Goal: Check status: Check status

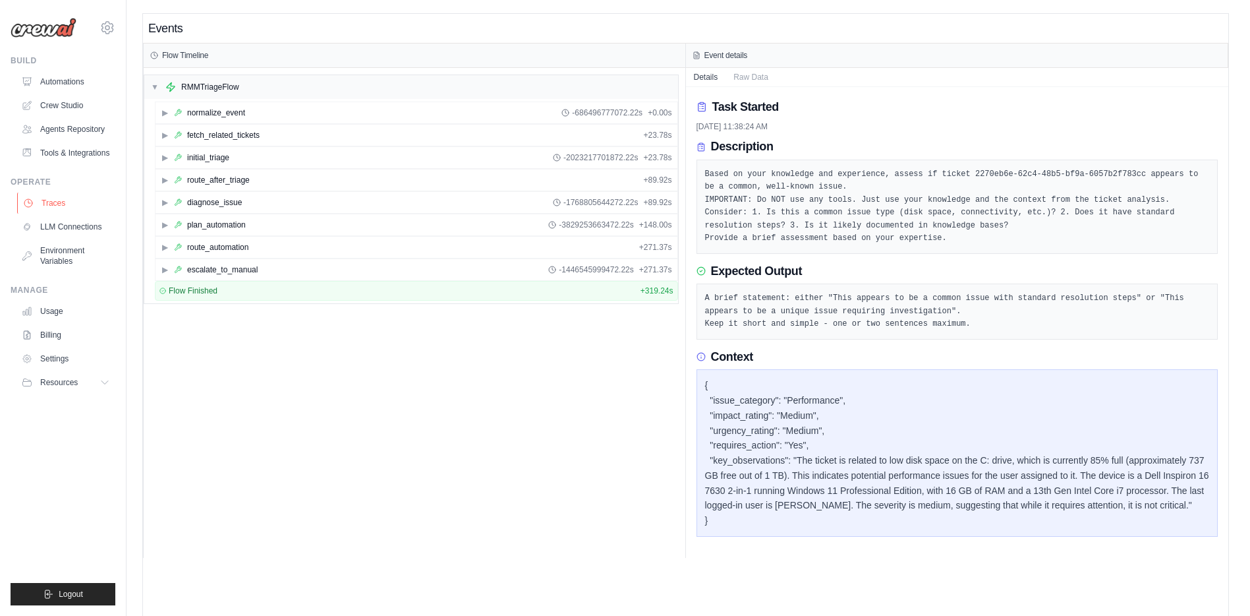
click at [46, 208] on link "Traces" at bounding box center [67, 202] width 100 height 21
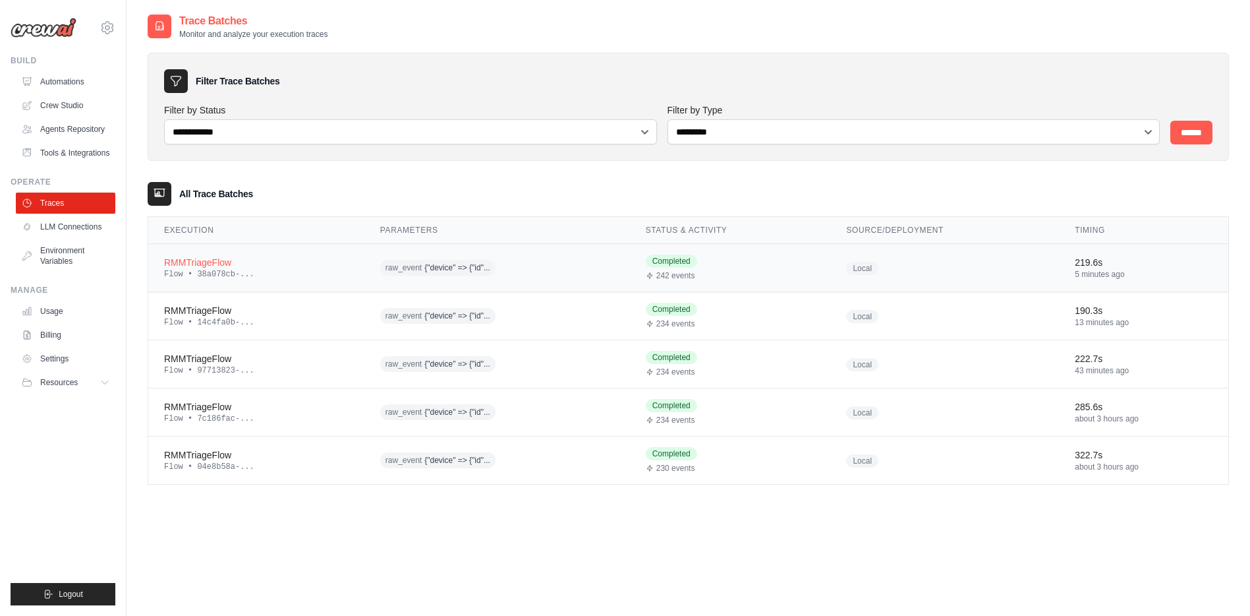
click at [283, 272] on div "Flow • 38a078cb-..." at bounding box center [256, 274] width 185 height 11
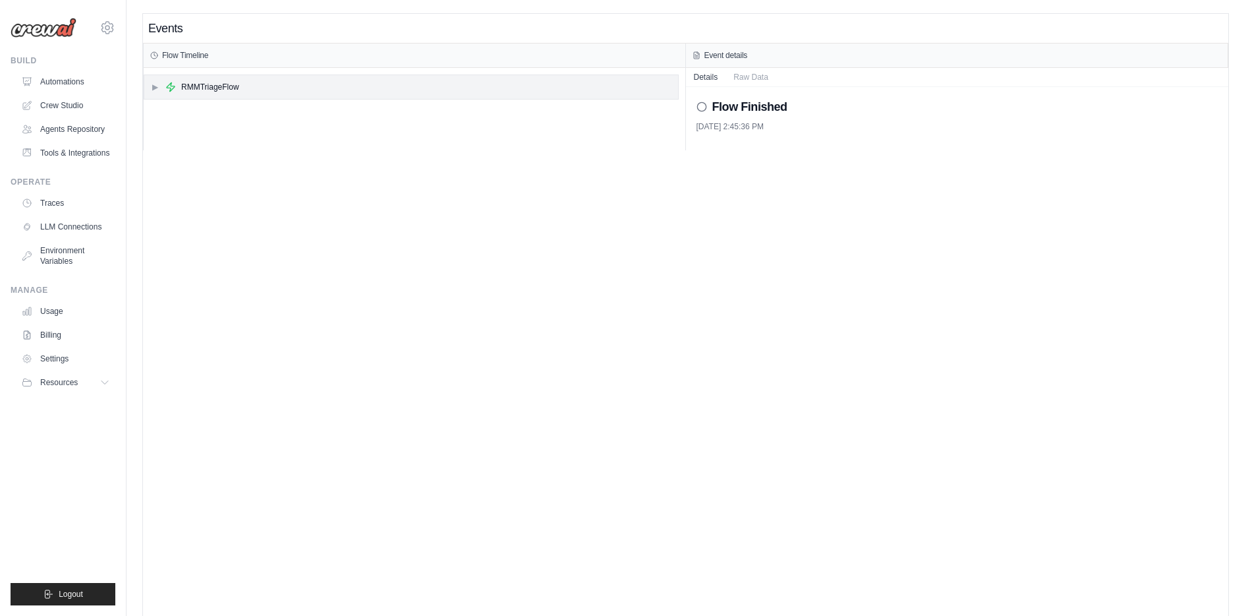
click at [155, 90] on span "▶" at bounding box center [155, 87] width 8 height 11
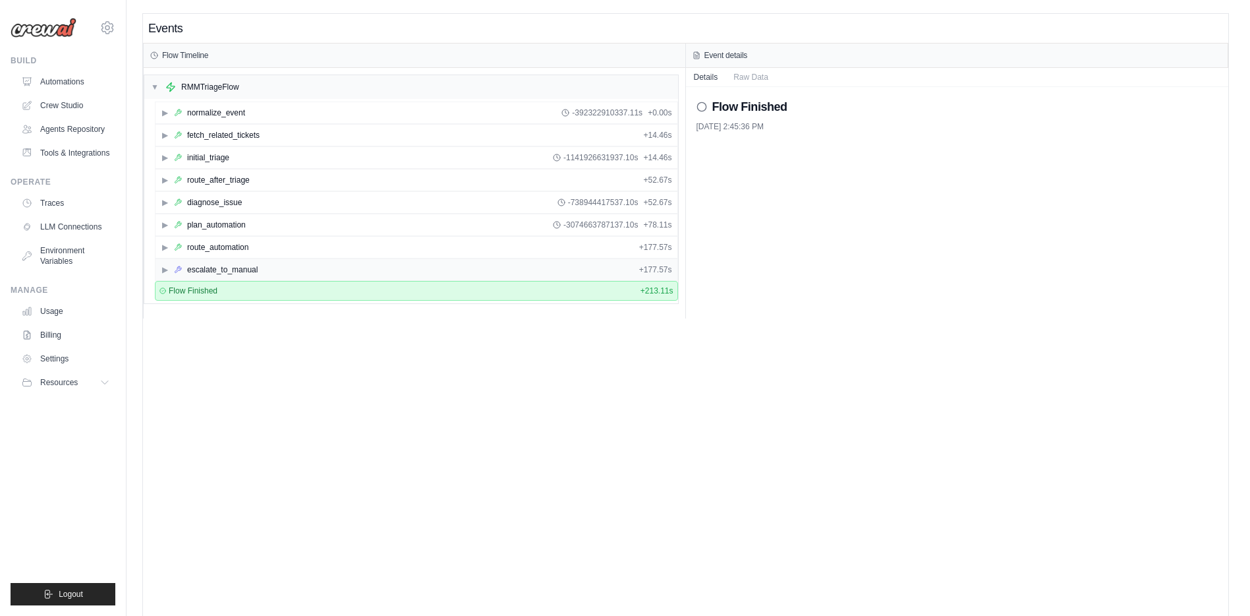
click at [162, 269] on span "▶" at bounding box center [165, 269] width 8 height 11
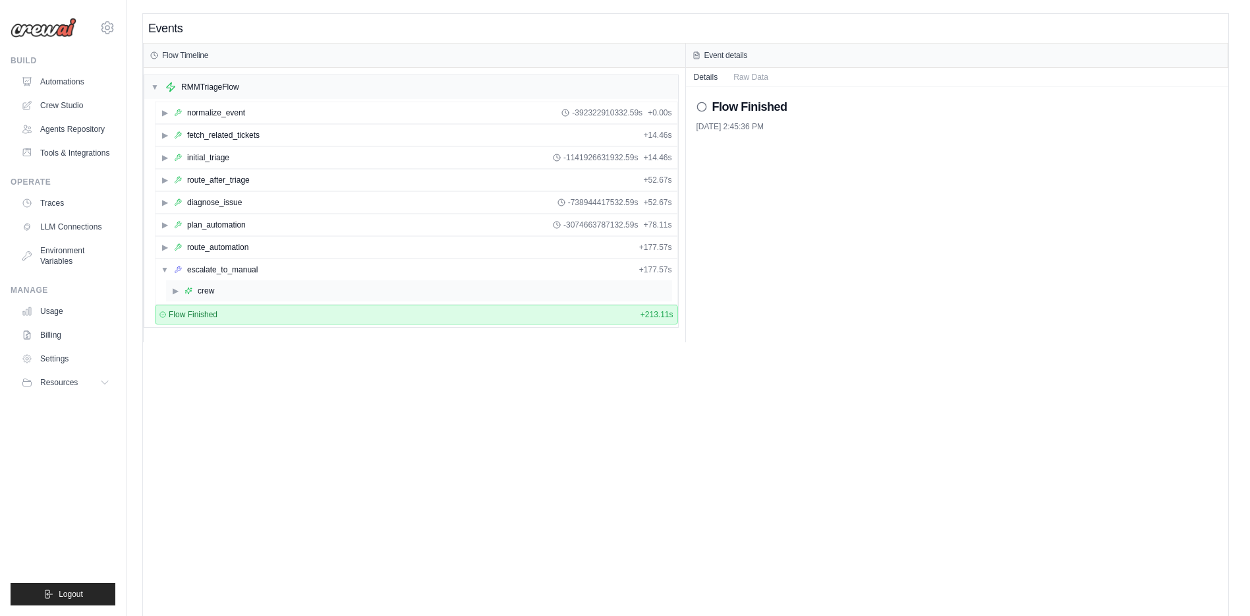
click at [173, 291] on span "▶" at bounding box center [175, 290] width 8 height 11
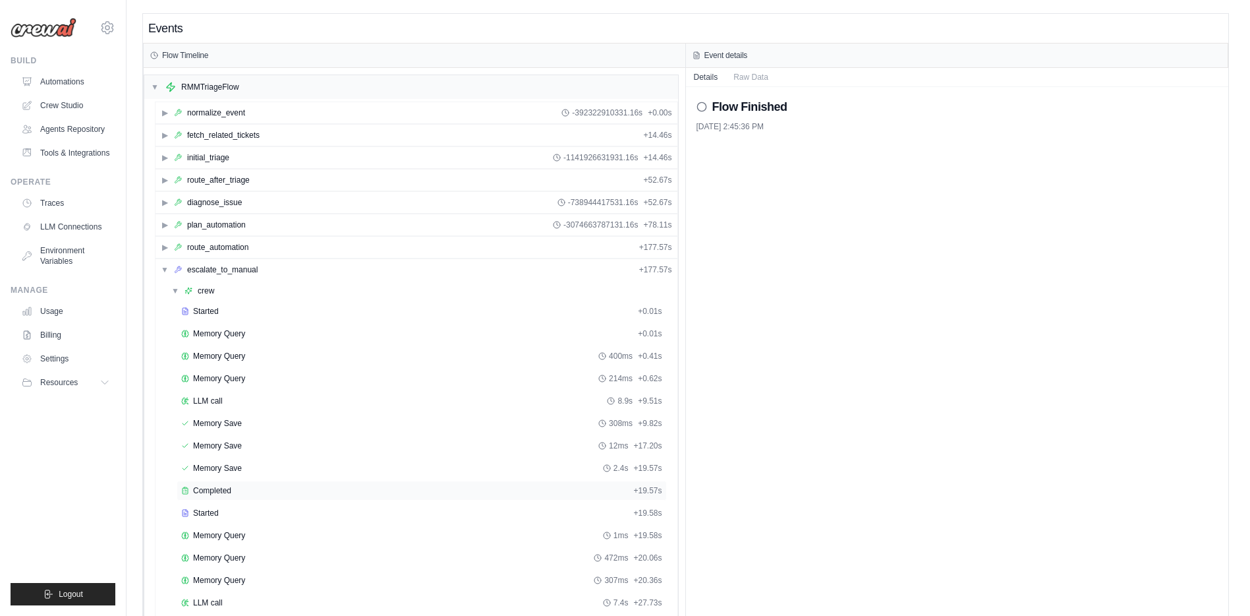
scroll to position [144, 0]
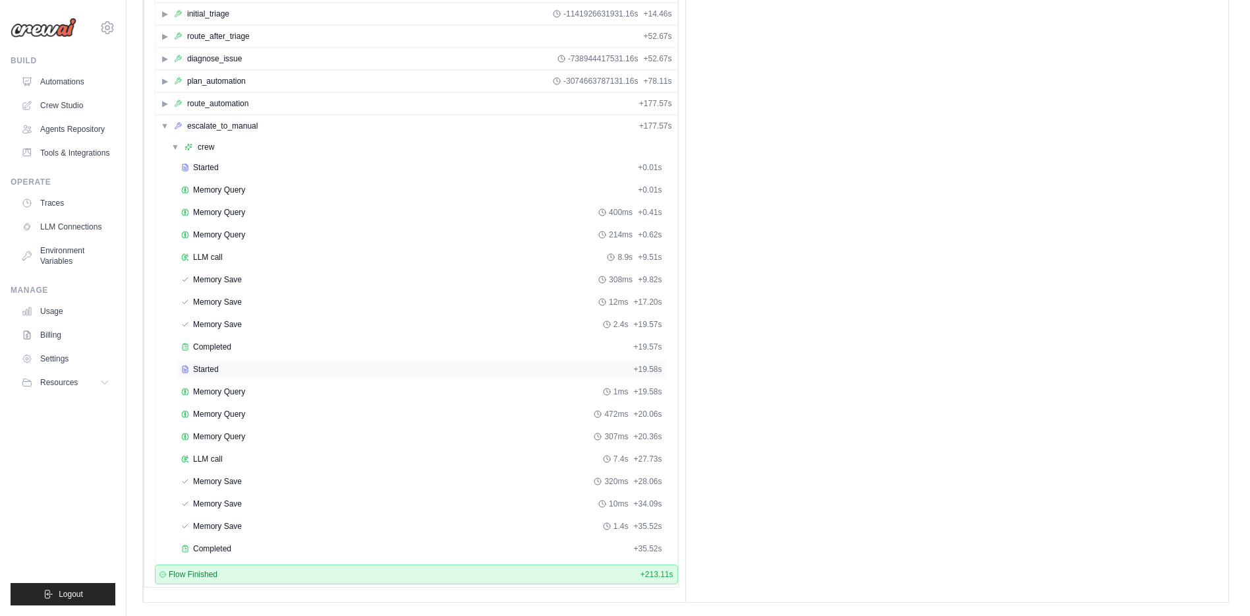
click at [202, 370] on span "Started" at bounding box center [206, 369] width 26 height 11
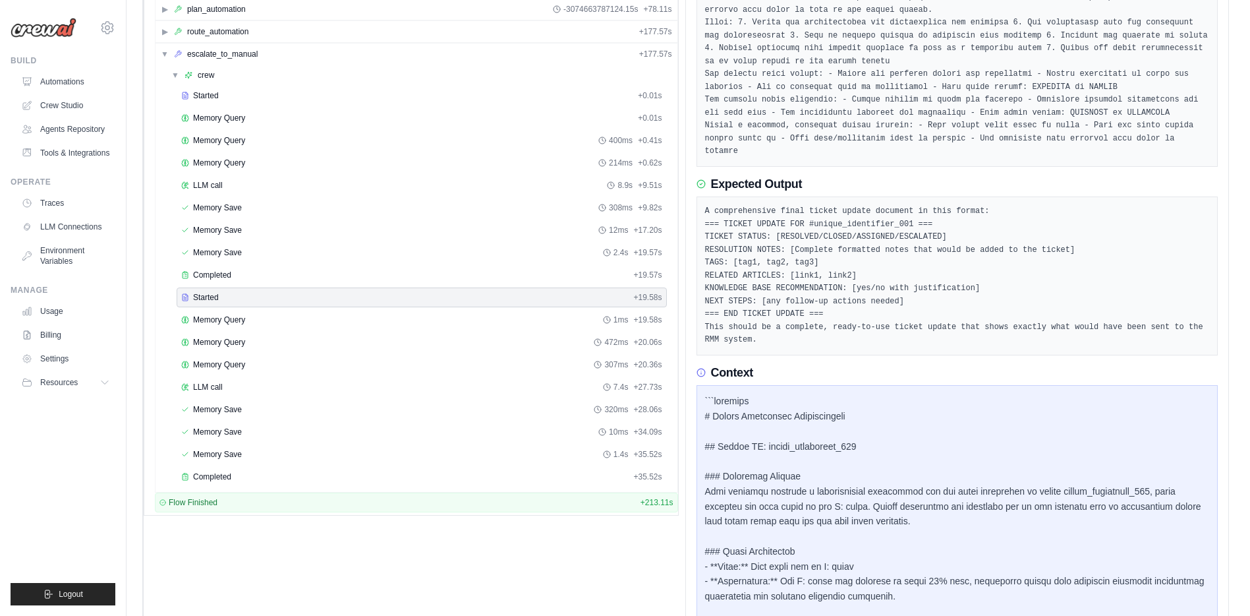
scroll to position [0, 0]
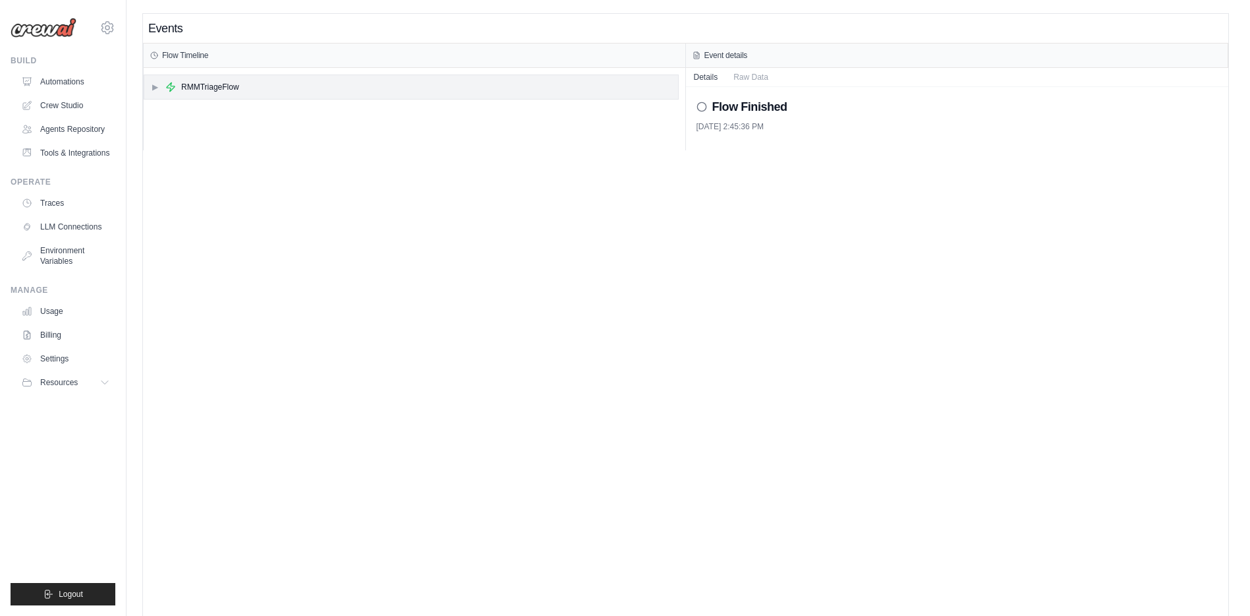
click at [150, 89] on div "▶ RMMTriageFlow" at bounding box center [411, 87] width 534 height 24
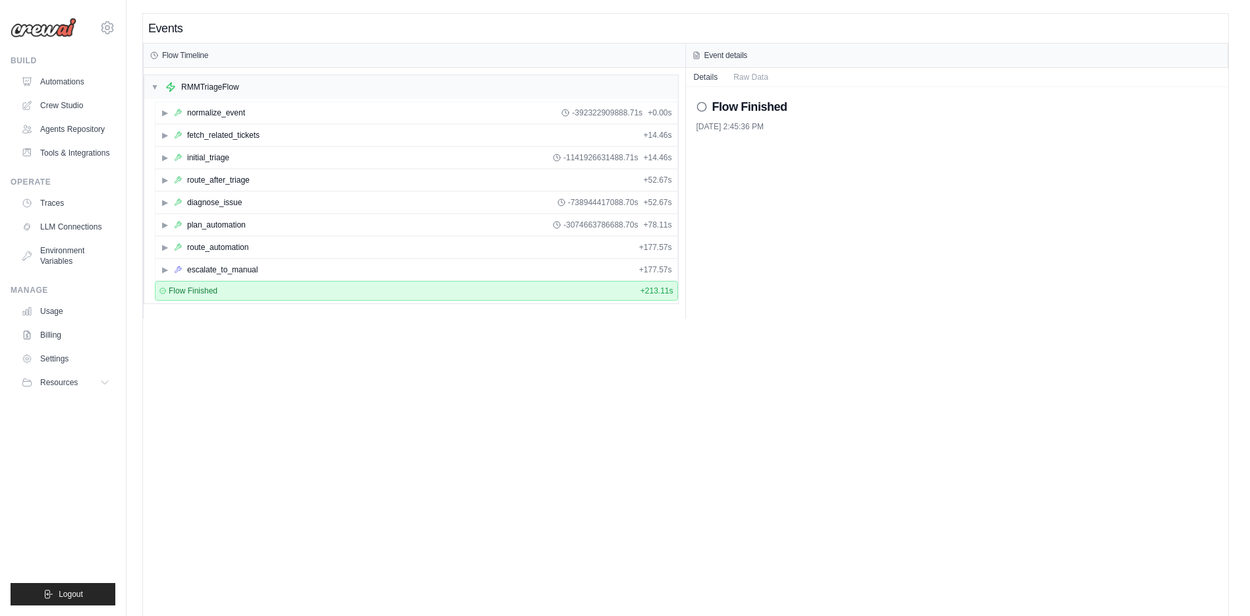
click at [256, 324] on div "Events Flow Timeline ▼ RMMTriageFlow ▶ normalize_event -392322909888.71s + 0.00…" at bounding box center [686, 322] width 1086 height 616
